Goal: Obtain resource: Download file/media

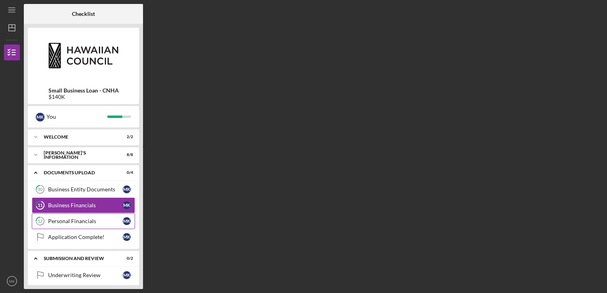
scroll to position [21, 0]
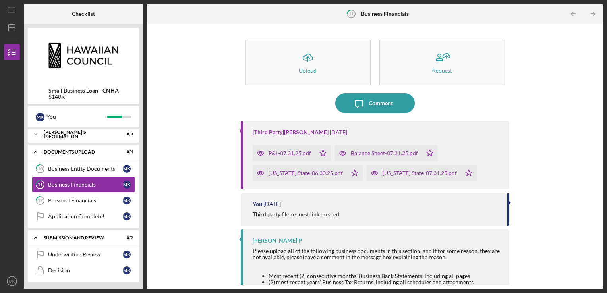
click at [384, 151] on div "Balance Sheet-07.31.25.pdf" at bounding box center [383, 153] width 67 height 6
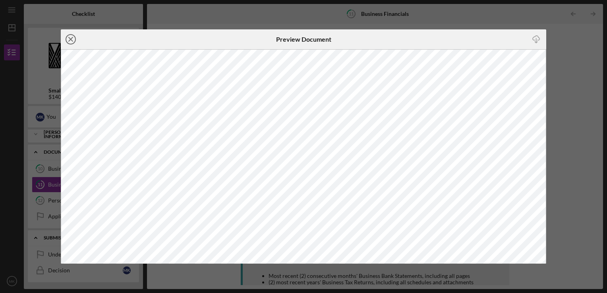
click at [67, 40] on icon "Icon/Close" at bounding box center [71, 39] width 20 height 20
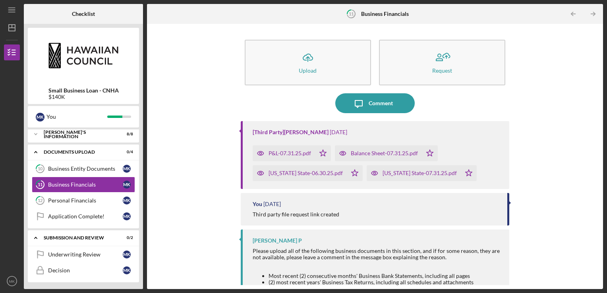
click at [316, 176] on div "[US_STATE] State-06.30.25.pdf" at bounding box center [299, 173] width 94 height 16
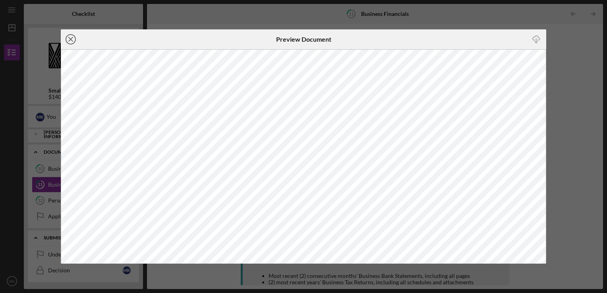
click at [71, 39] on g at bounding box center [71, 40] width 10 height 10
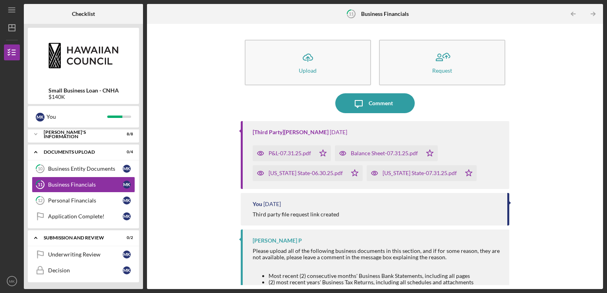
drag, startPoint x: 304, startPoint y: 152, endPoint x: 179, endPoint y: 108, distance: 132.3
click at [180, 86] on div "Icon/Upload Upload Request Icon/Message Comment [Third Party] [PERSON_NAME] [DA…" at bounding box center [375, 156] width 448 height 257
